Goal: Obtain resource: Download file/media

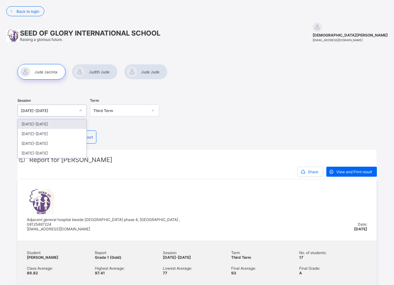
click at [86, 112] on div at bounding box center [80, 111] width 11 height 10
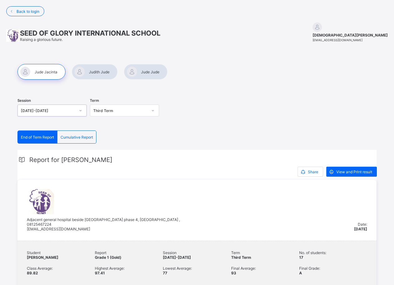
click at [86, 112] on div at bounding box center [80, 111] width 11 height 10
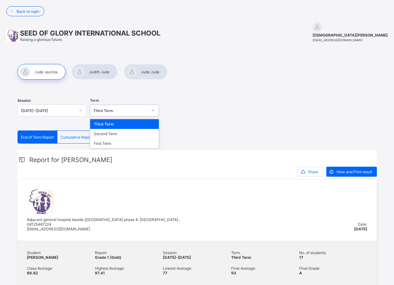
click at [154, 112] on icon at bounding box center [153, 110] width 4 height 6
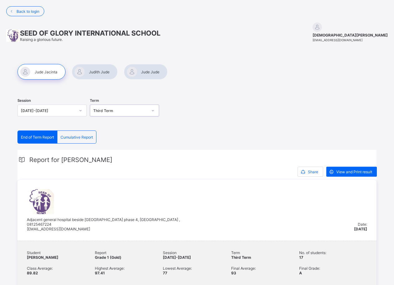
click at [154, 112] on icon at bounding box center [153, 110] width 4 height 6
click at [349, 172] on span "View and Print result" at bounding box center [355, 172] width 36 height 5
click at [100, 71] on div at bounding box center [95, 72] width 46 height 16
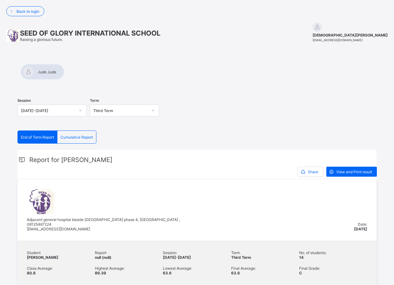
click at [102, 64] on div at bounding box center [196, 64] width 359 height 0
click at [358, 172] on span "View and Print result" at bounding box center [355, 172] width 36 height 5
click at [64, 72] on div at bounding box center [43, 72] width 44 height 16
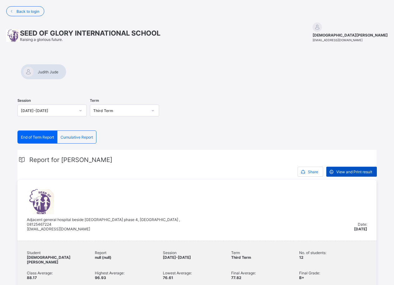
click at [354, 172] on span "View and Print result" at bounding box center [355, 172] width 36 height 5
click at [153, 80] on div at bounding box center [196, 80] width 359 height 0
click at [350, 171] on span "View and Print result" at bounding box center [355, 172] width 36 height 5
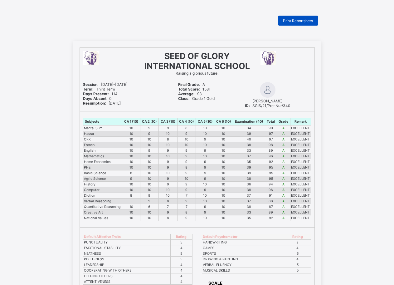
click at [300, 22] on span "Print Reportsheet" at bounding box center [298, 20] width 30 height 5
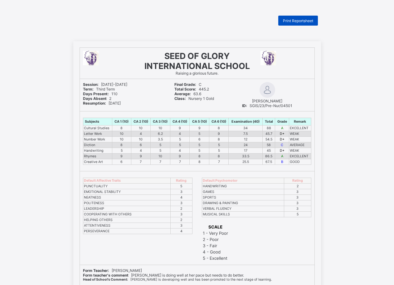
click at [294, 21] on span "Print Reportsheet" at bounding box center [298, 20] width 30 height 5
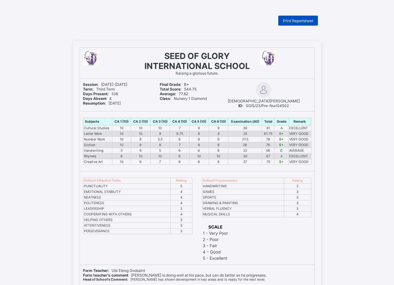
click at [305, 19] on span "Print Reportsheet" at bounding box center [298, 20] width 30 height 5
click at [295, 21] on span "Print Reportsheet" at bounding box center [298, 20] width 30 height 5
click at [294, 22] on span "Print Reportsheet" at bounding box center [298, 20] width 30 height 5
